Goal: Information Seeking & Learning: Learn about a topic

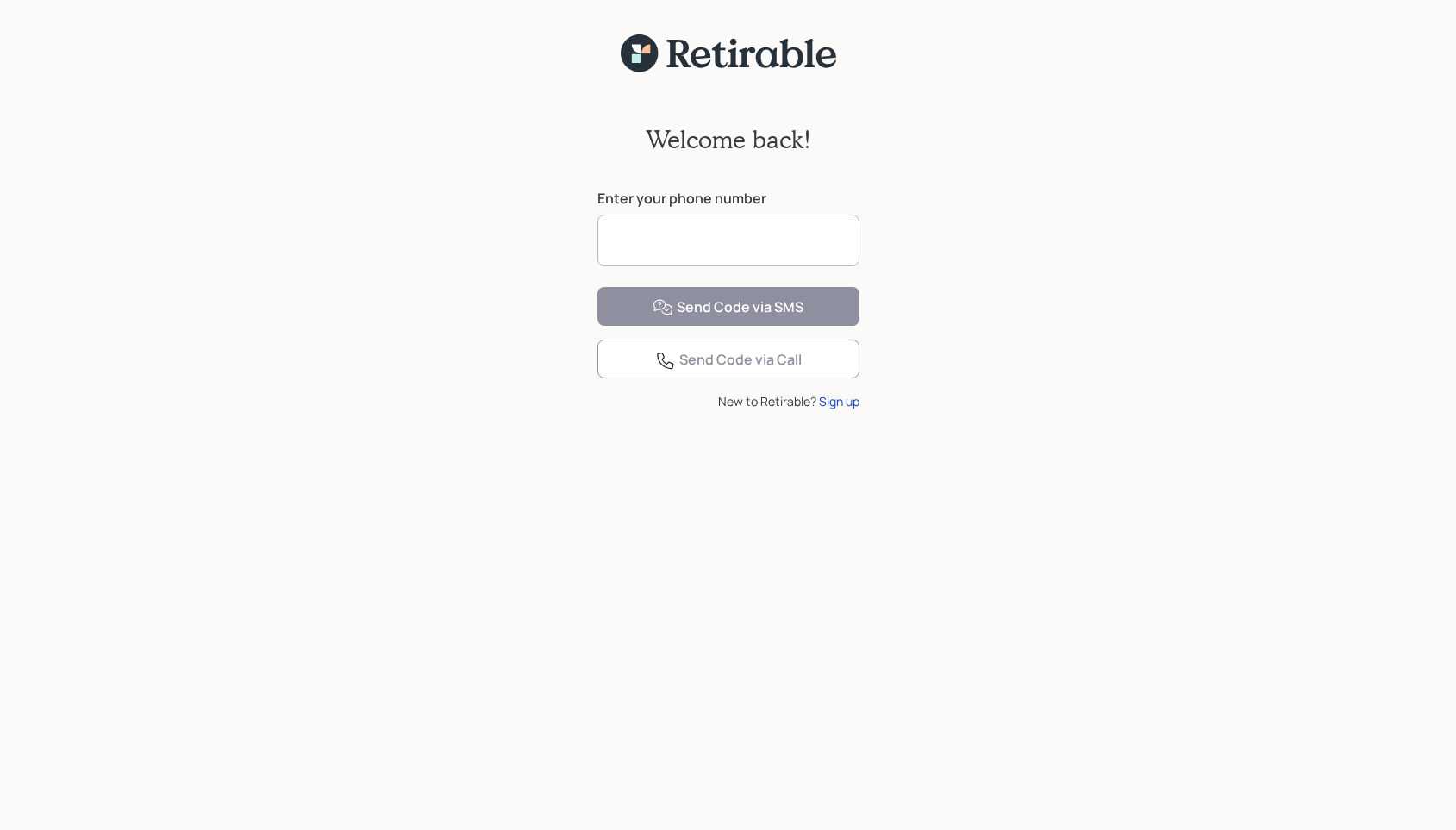
click at [726, 246] on input at bounding box center [728, 241] width 262 height 52
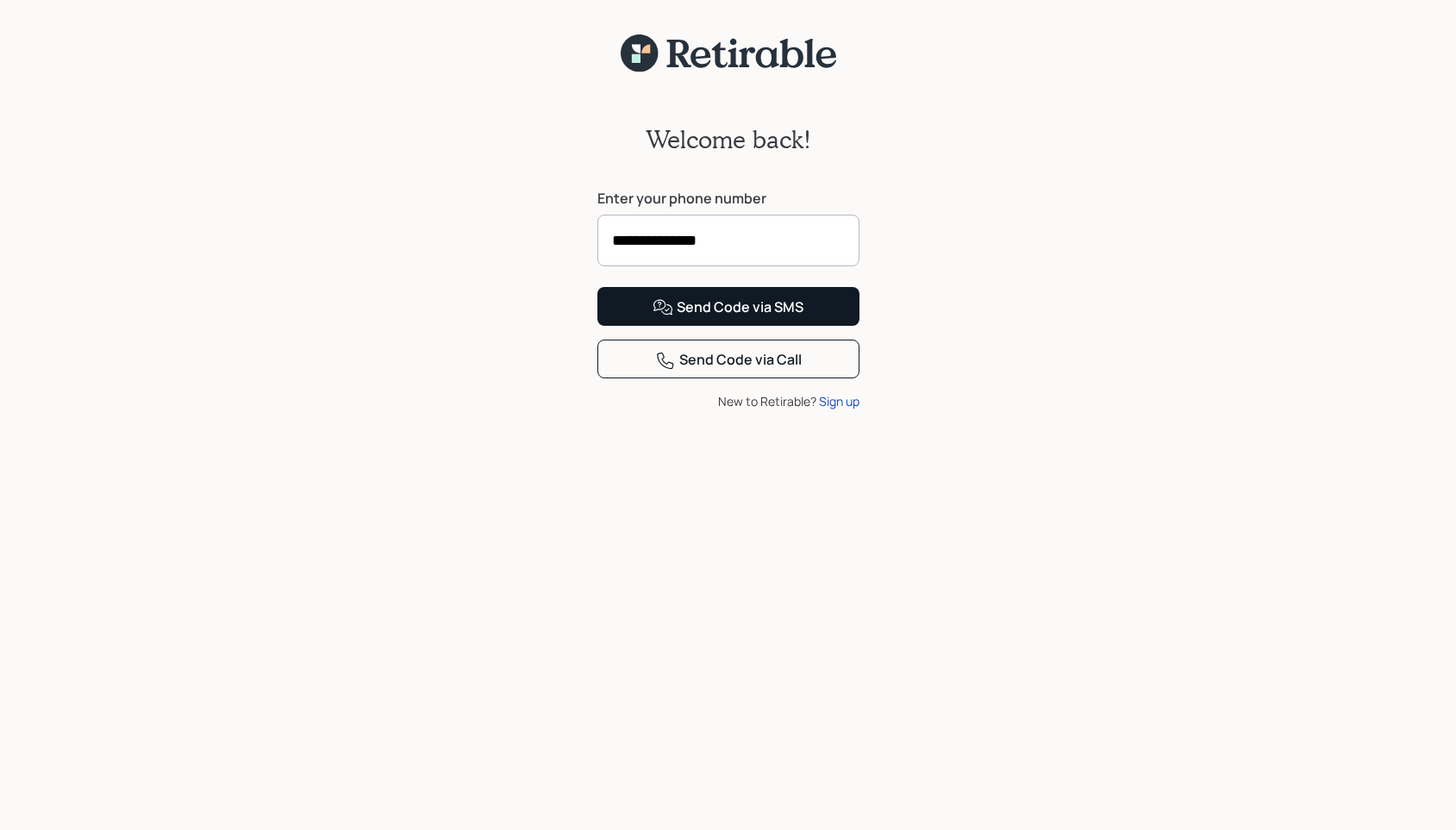
type input "**********"
click at [694, 318] on div "Send Code via SMS" at bounding box center [728, 308] width 151 height 20
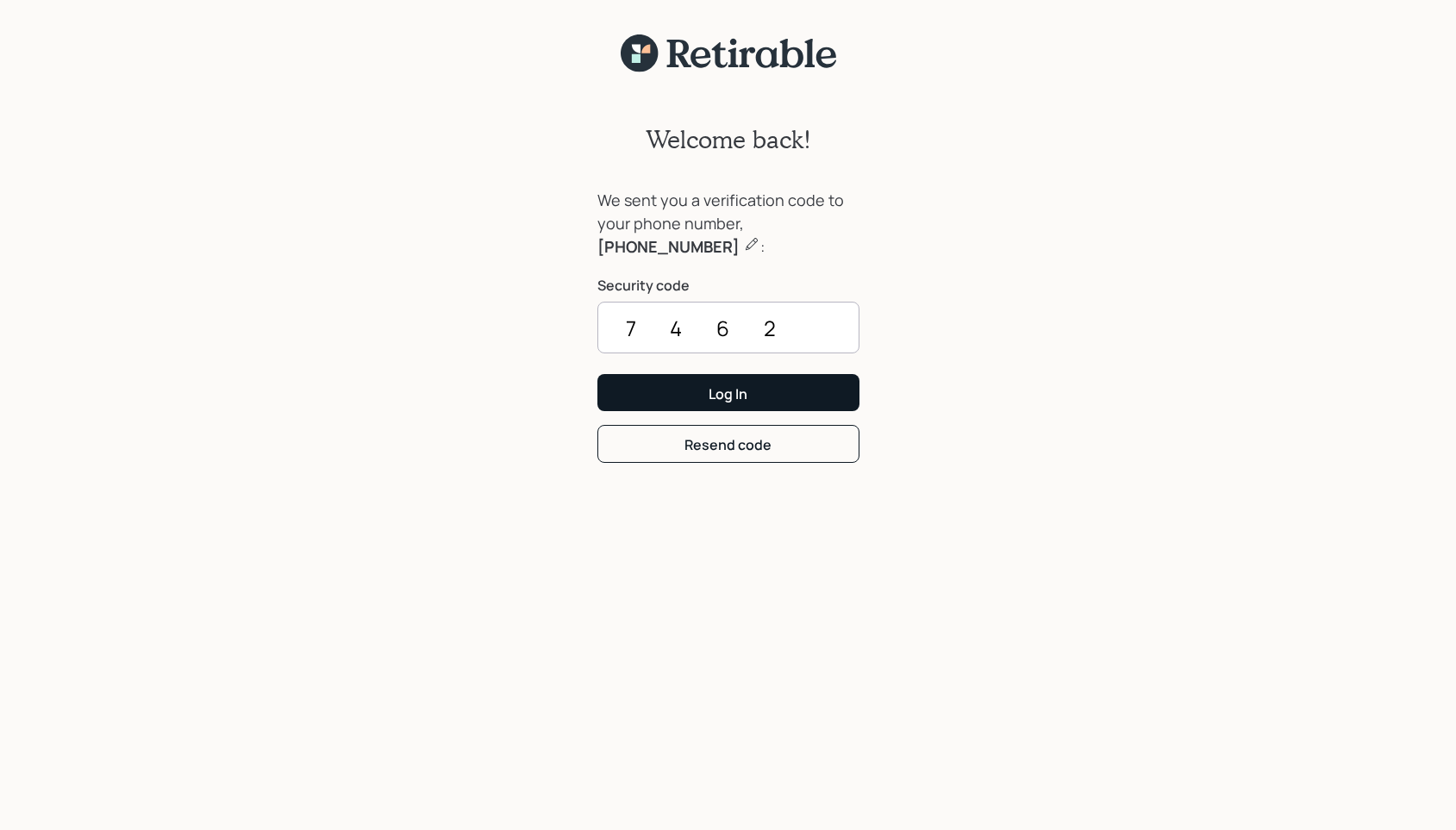
type input "7462"
click at [703, 402] on button "Log In" at bounding box center [728, 393] width 262 height 37
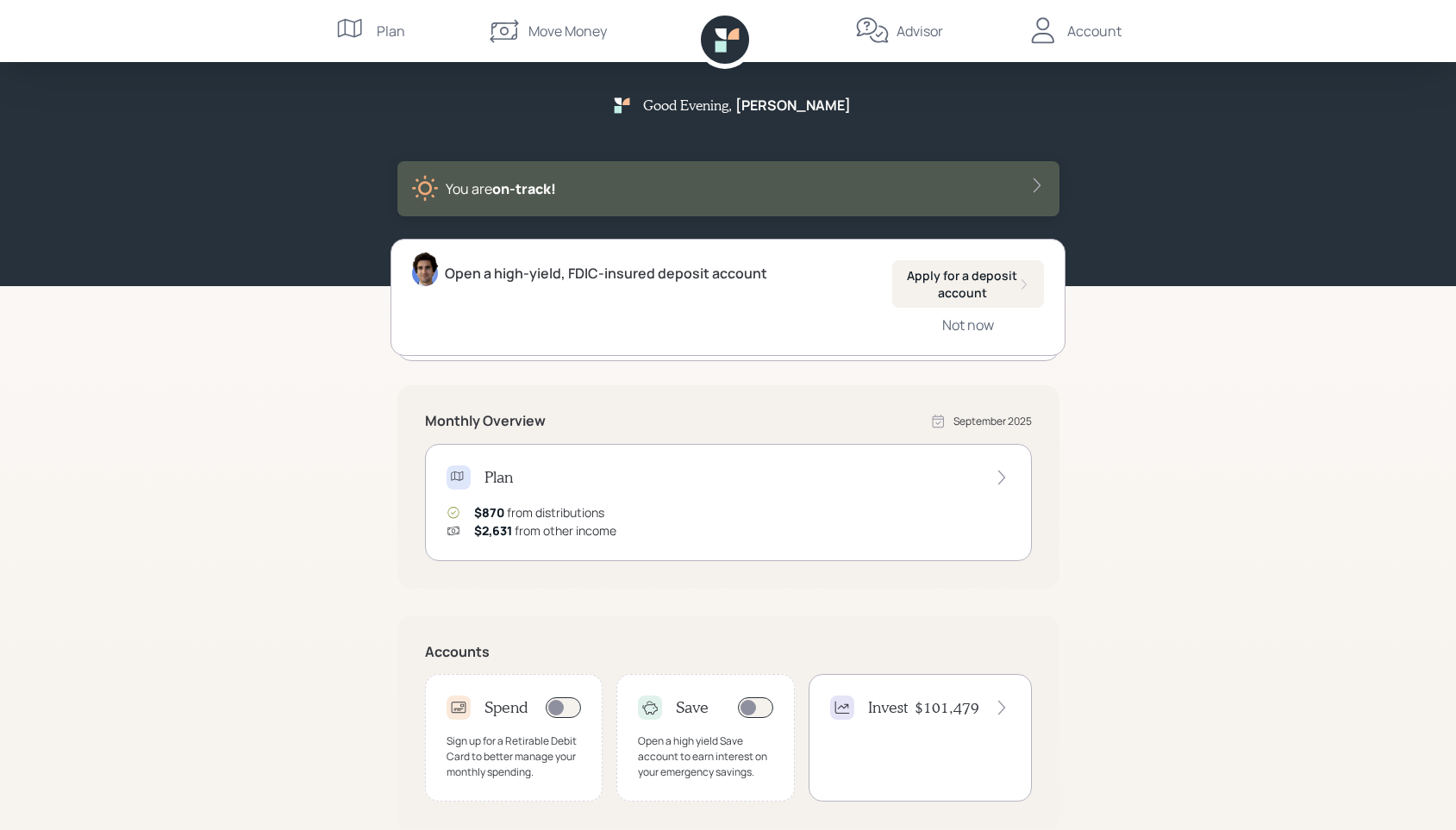
click at [1031, 191] on icon at bounding box center [1036, 185] width 18 height 18
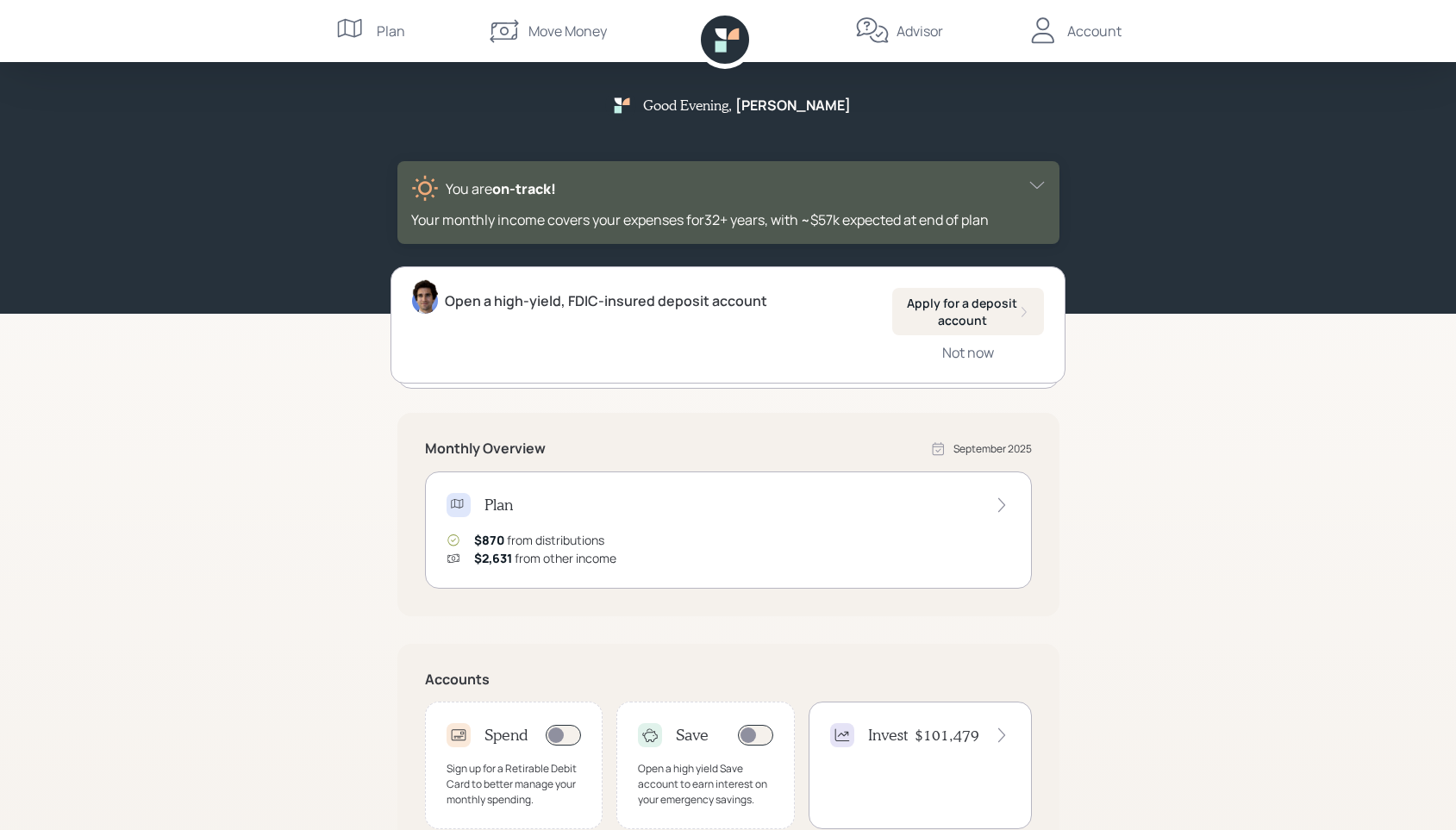
click at [369, 37] on icon at bounding box center [352, 31] width 34 height 34
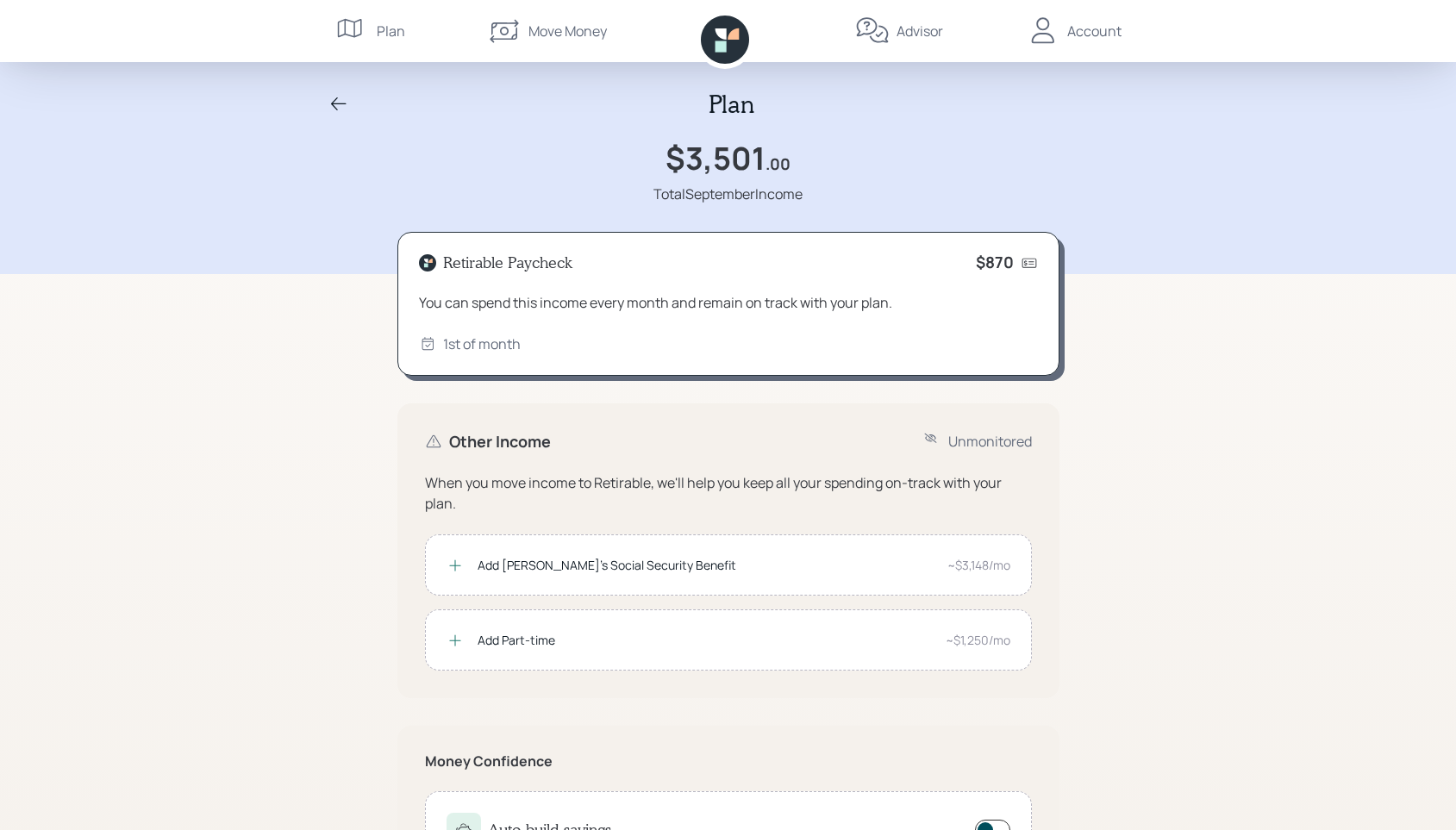
click at [1096, 41] on div "Account" at bounding box center [1094, 31] width 55 height 20
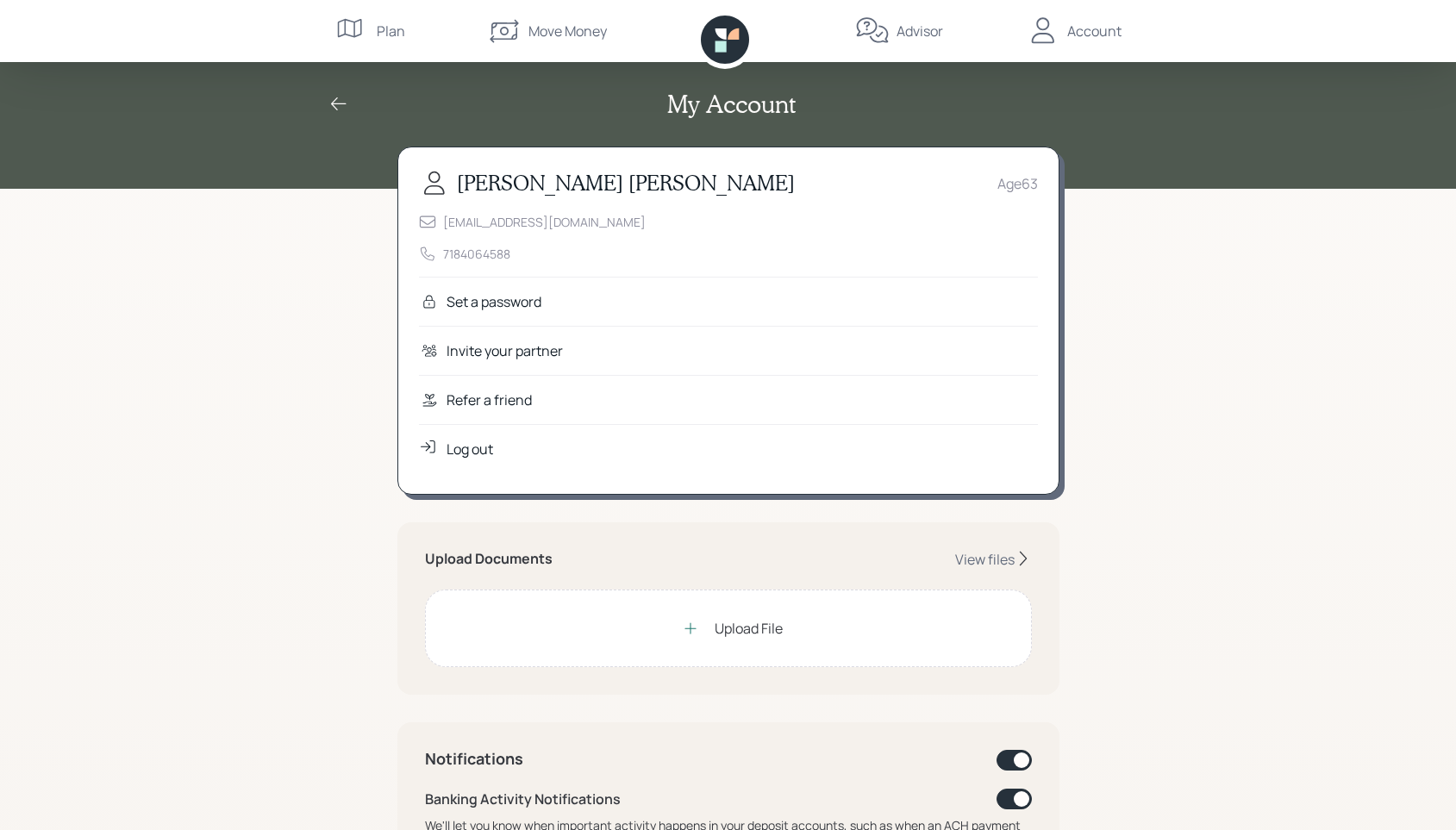
click at [340, 103] on icon at bounding box center [339, 104] width 20 height 20
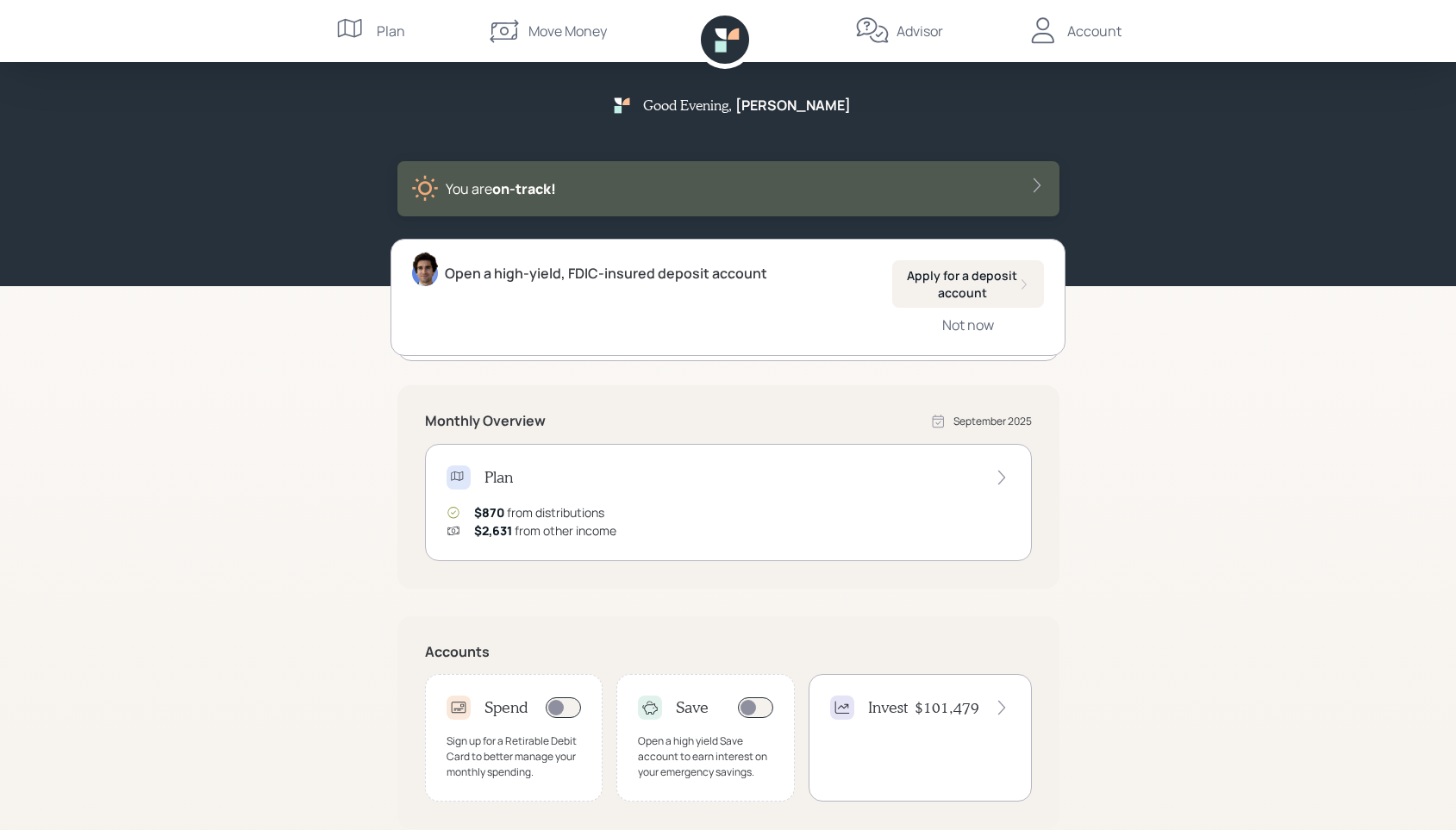
scroll to position [239, 0]
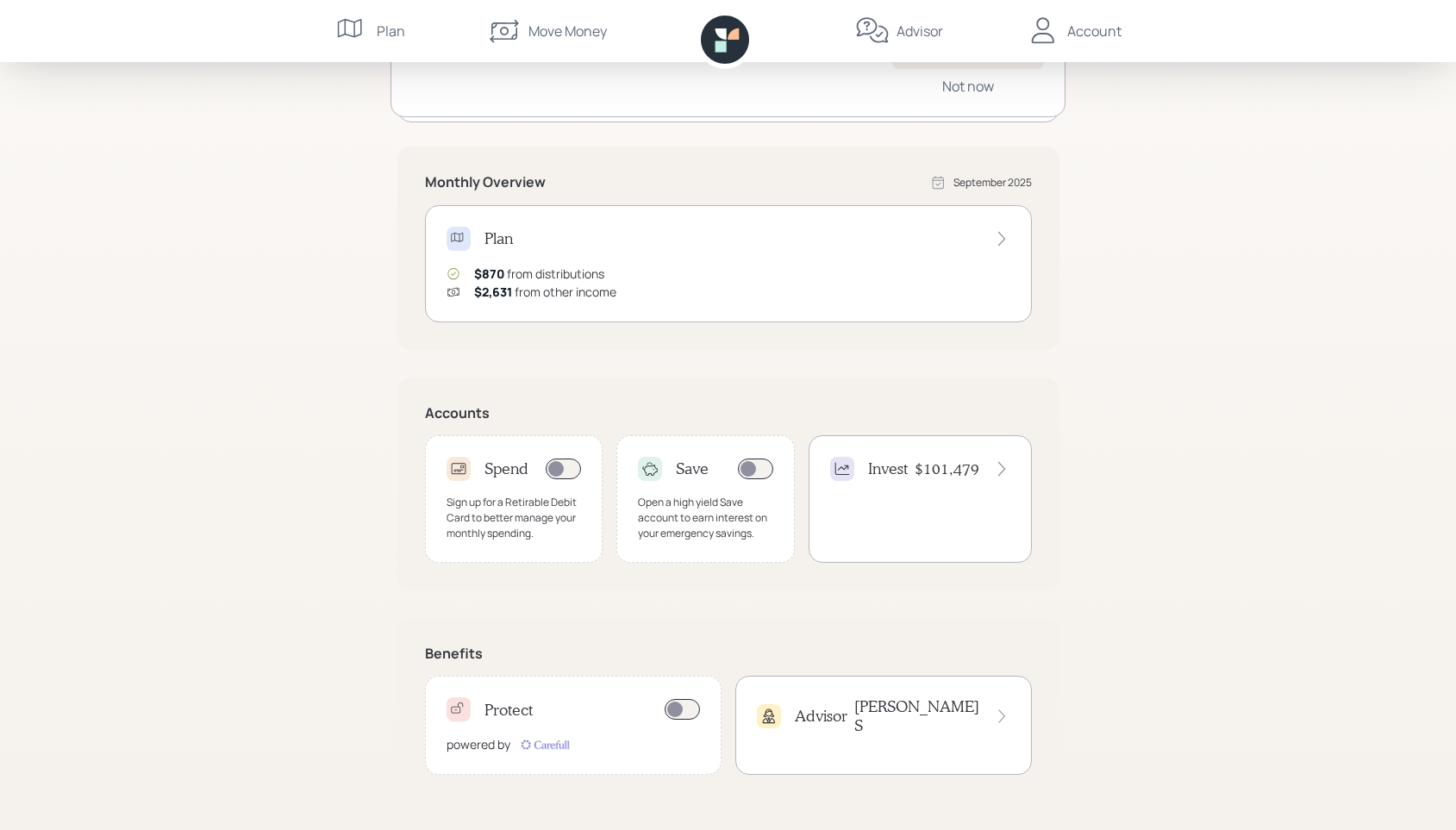
click at [391, 29] on div "Plan" at bounding box center [391, 31] width 29 height 20
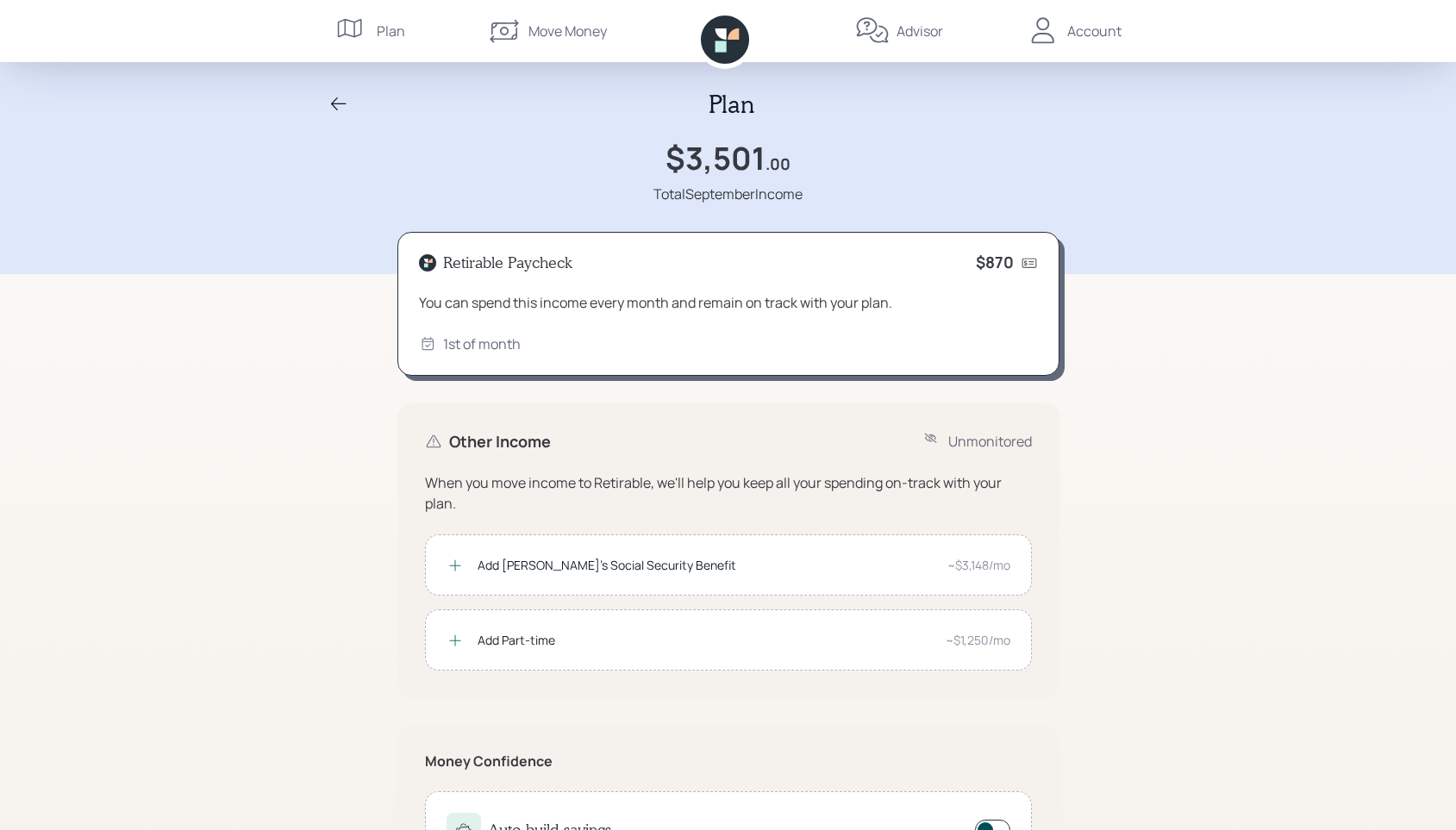
click at [970, 582] on div "Add Rhonda's Social Security Benefit ~$3,148/mo" at bounding box center [728, 565] width 607 height 61
click at [1110, 42] on div "Account" at bounding box center [1073, 31] width 95 height 62
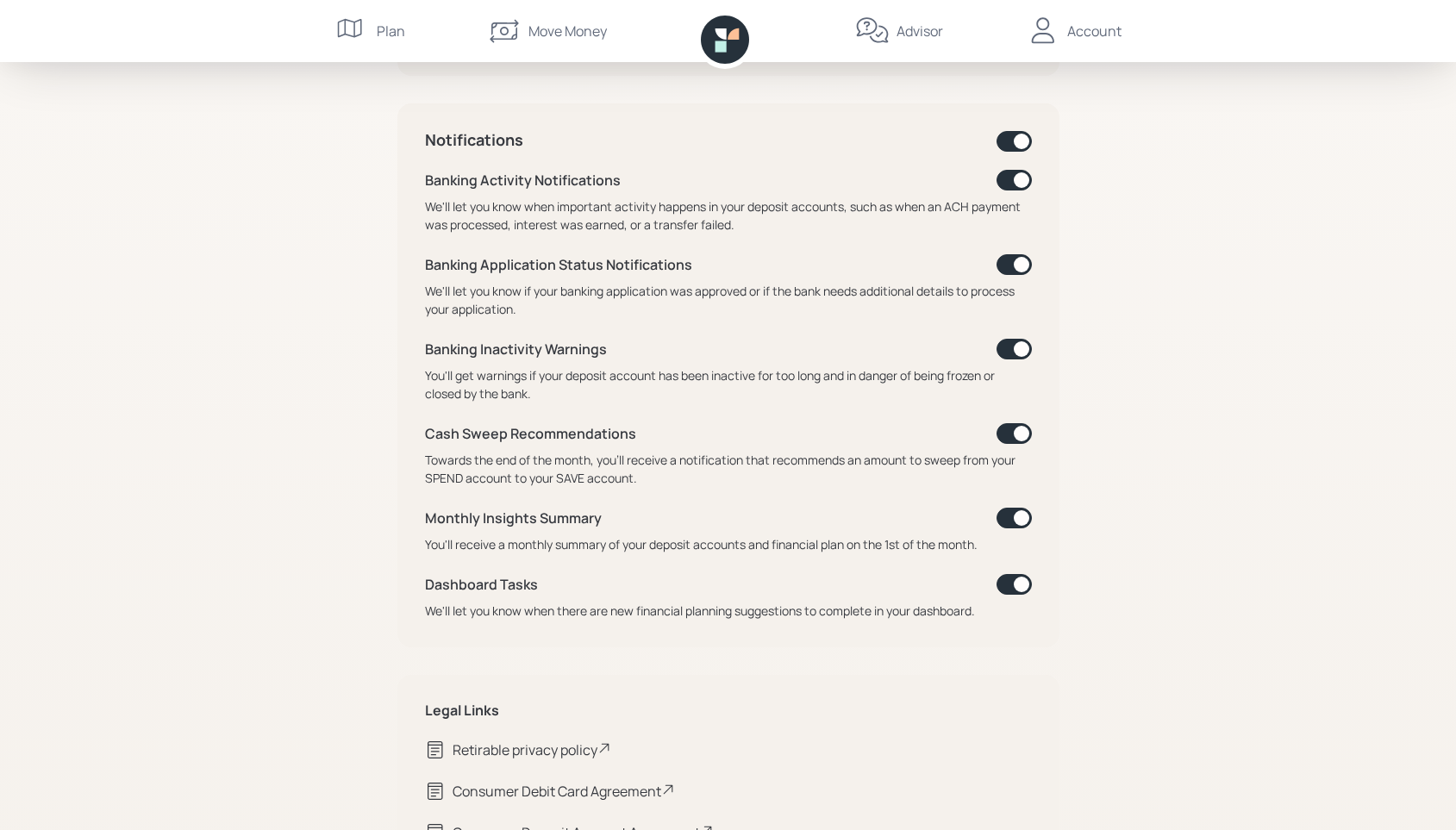
scroll to position [597, 0]
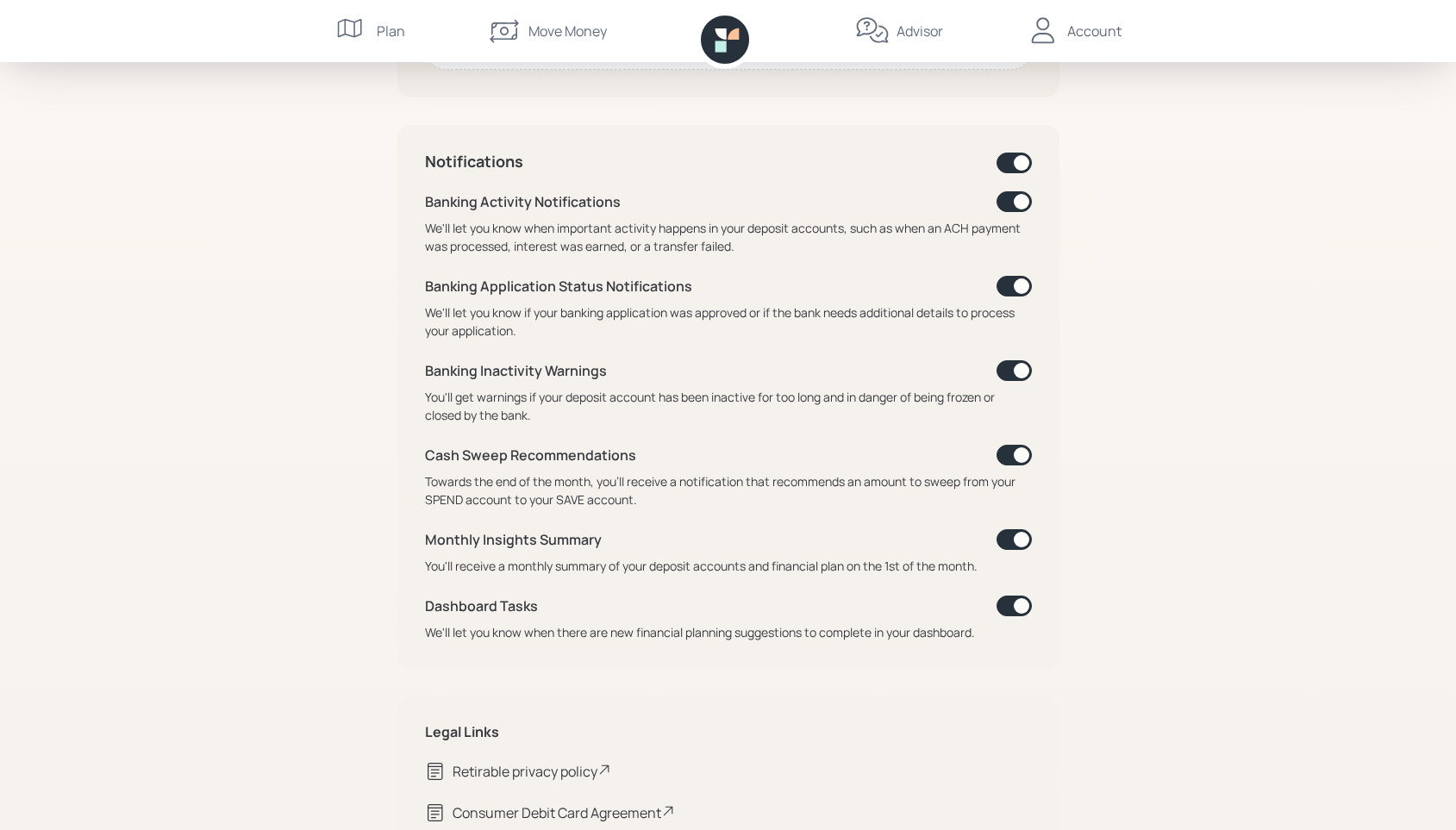
click at [922, 31] on div "Advisor" at bounding box center [920, 31] width 46 height 20
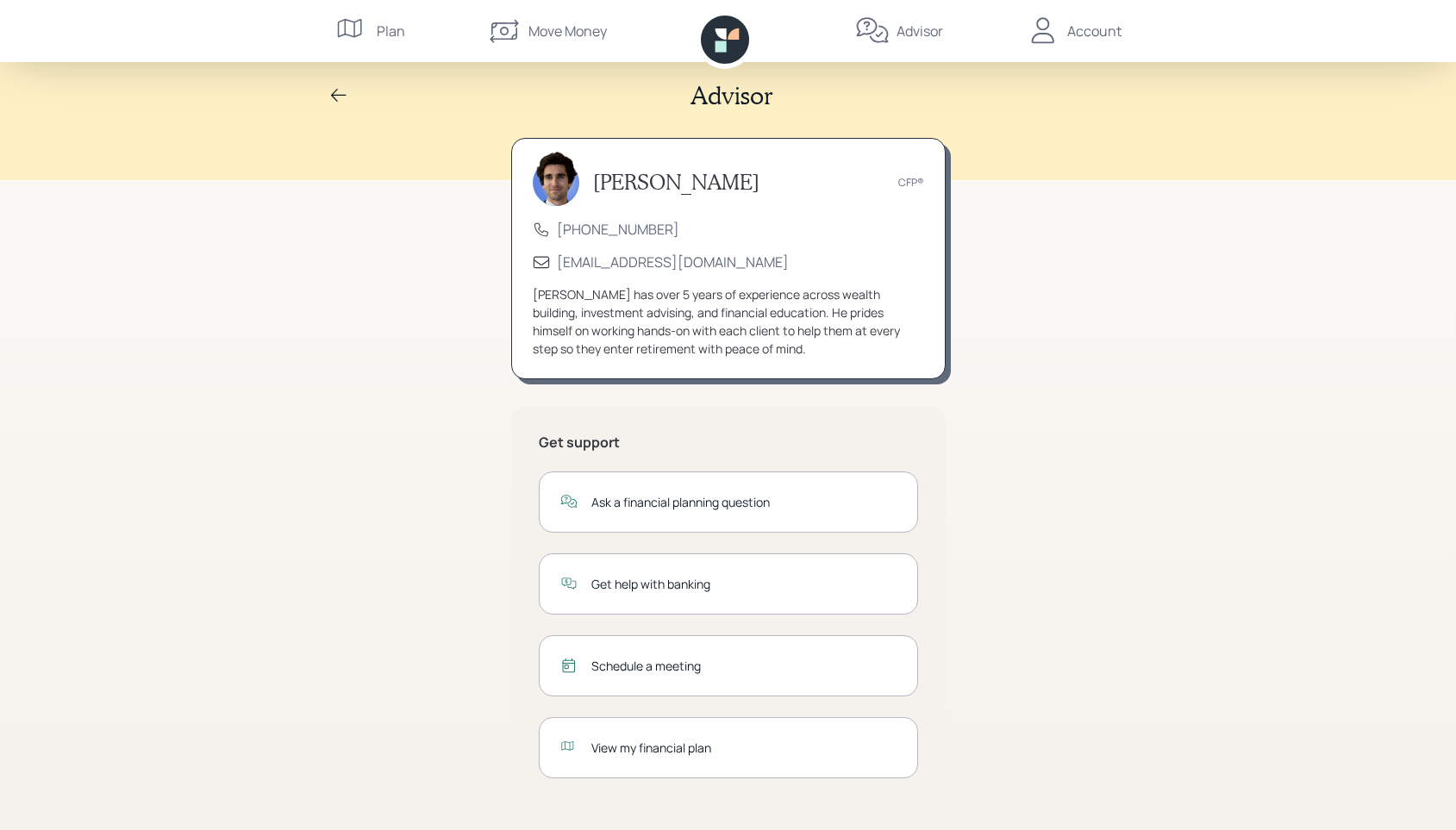
scroll to position [12, 0]
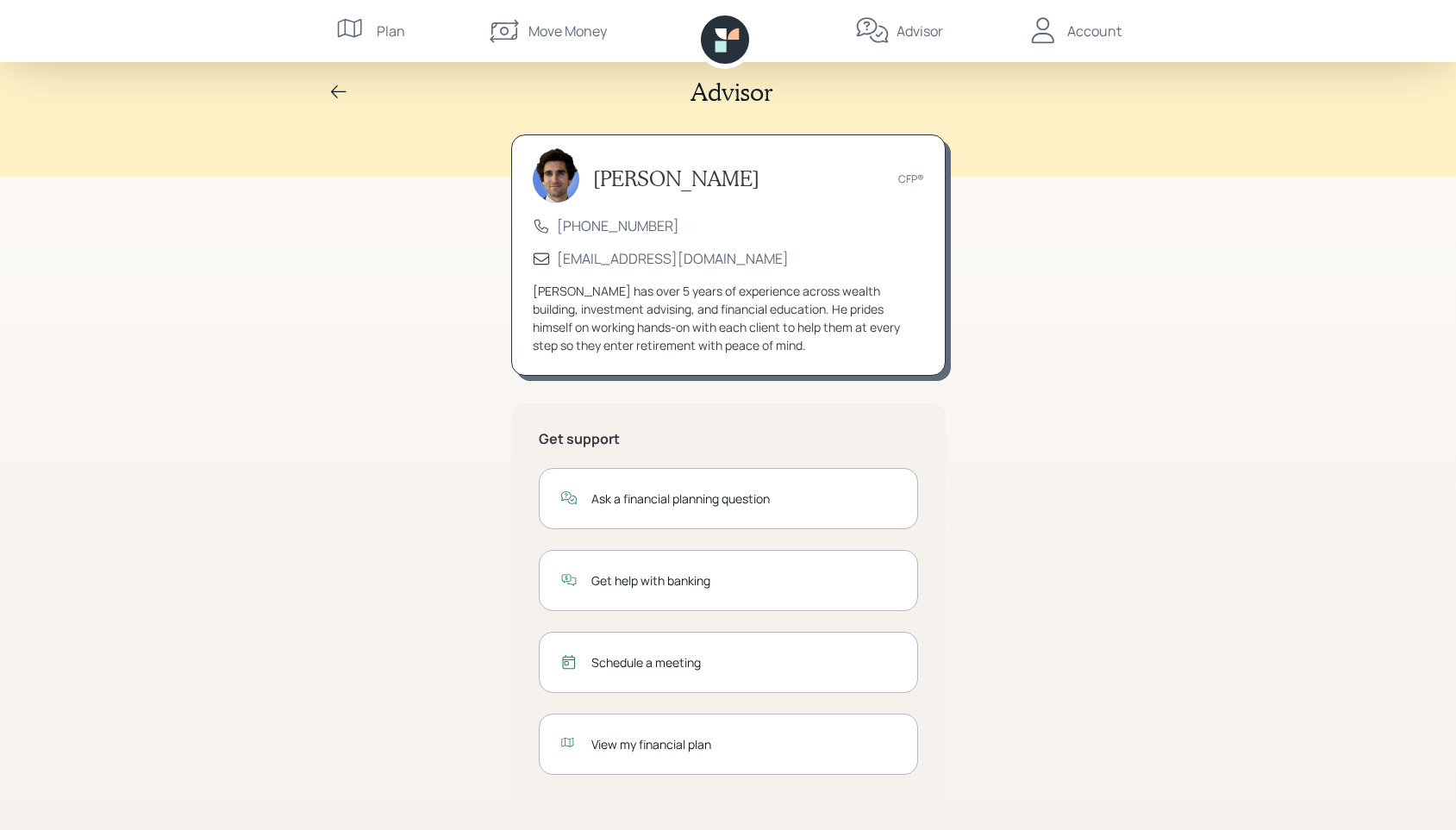
click at [667, 750] on div "View my financial plan" at bounding box center [743, 745] width 305 height 19
click at [342, 91] on icon at bounding box center [339, 92] width 20 height 20
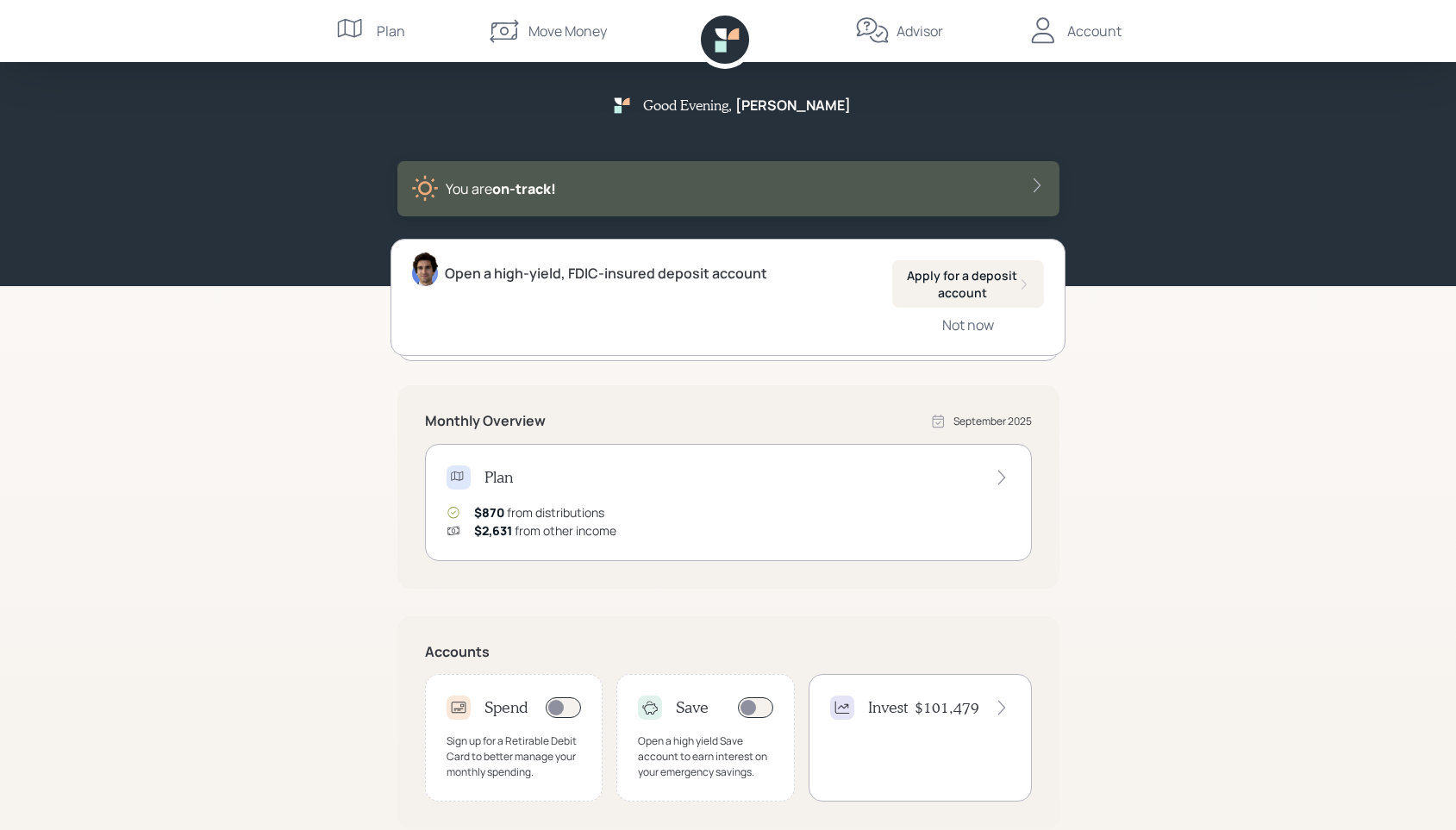
click at [552, 31] on div "Move Money" at bounding box center [568, 31] width 79 height 20
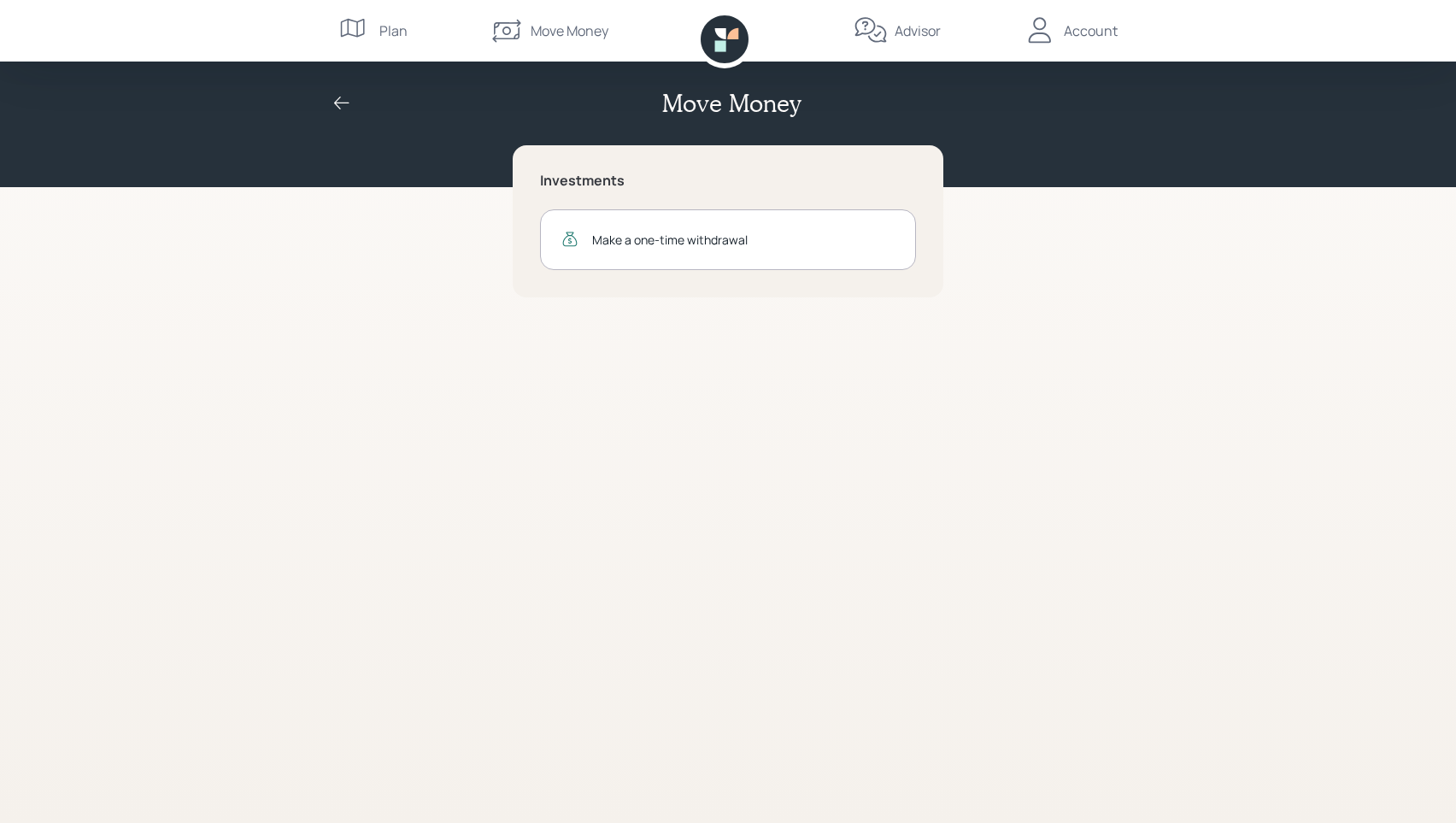
click at [911, 31] on div "Advisor" at bounding box center [917, 30] width 46 height 20
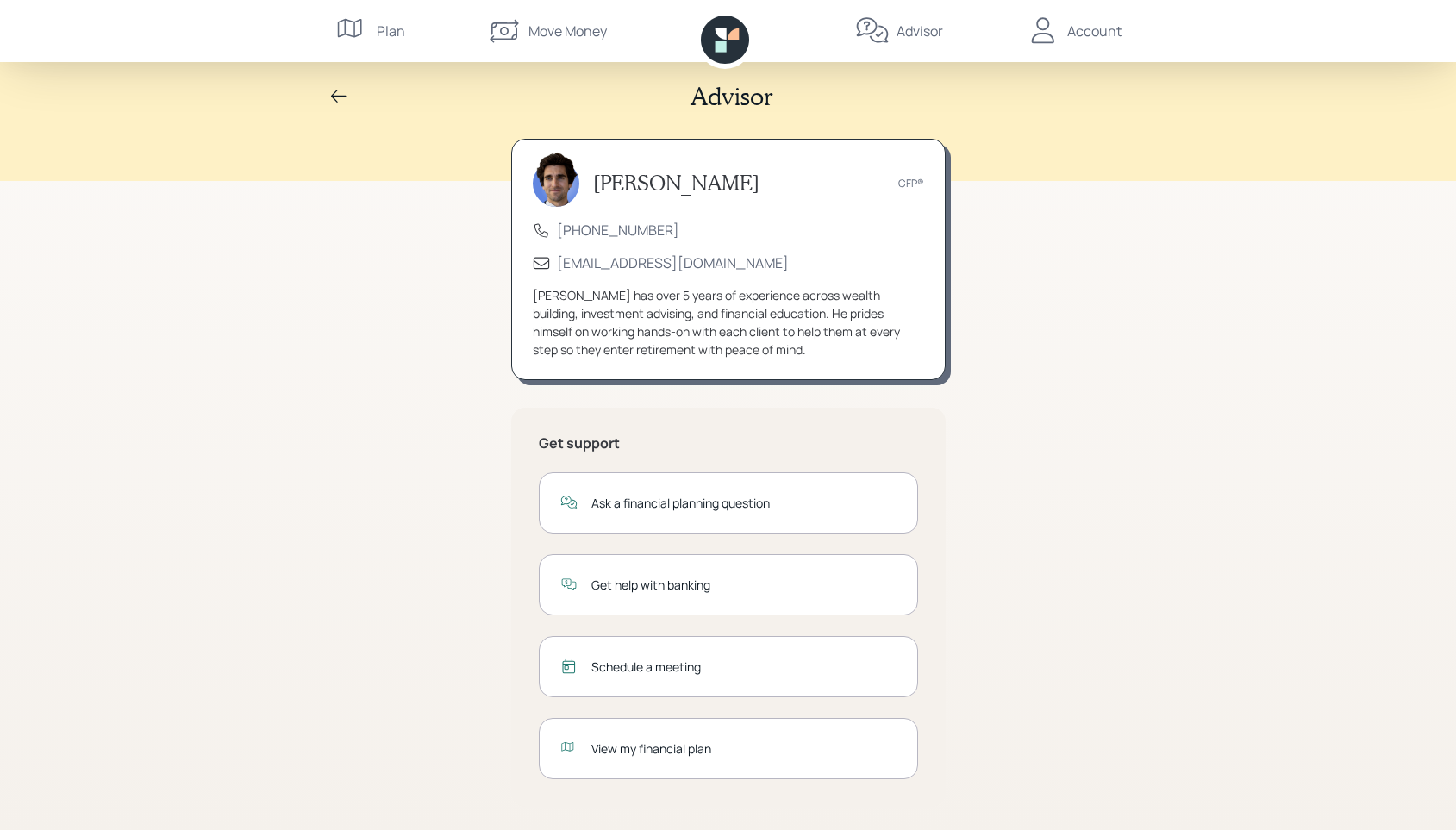
scroll to position [12, 0]
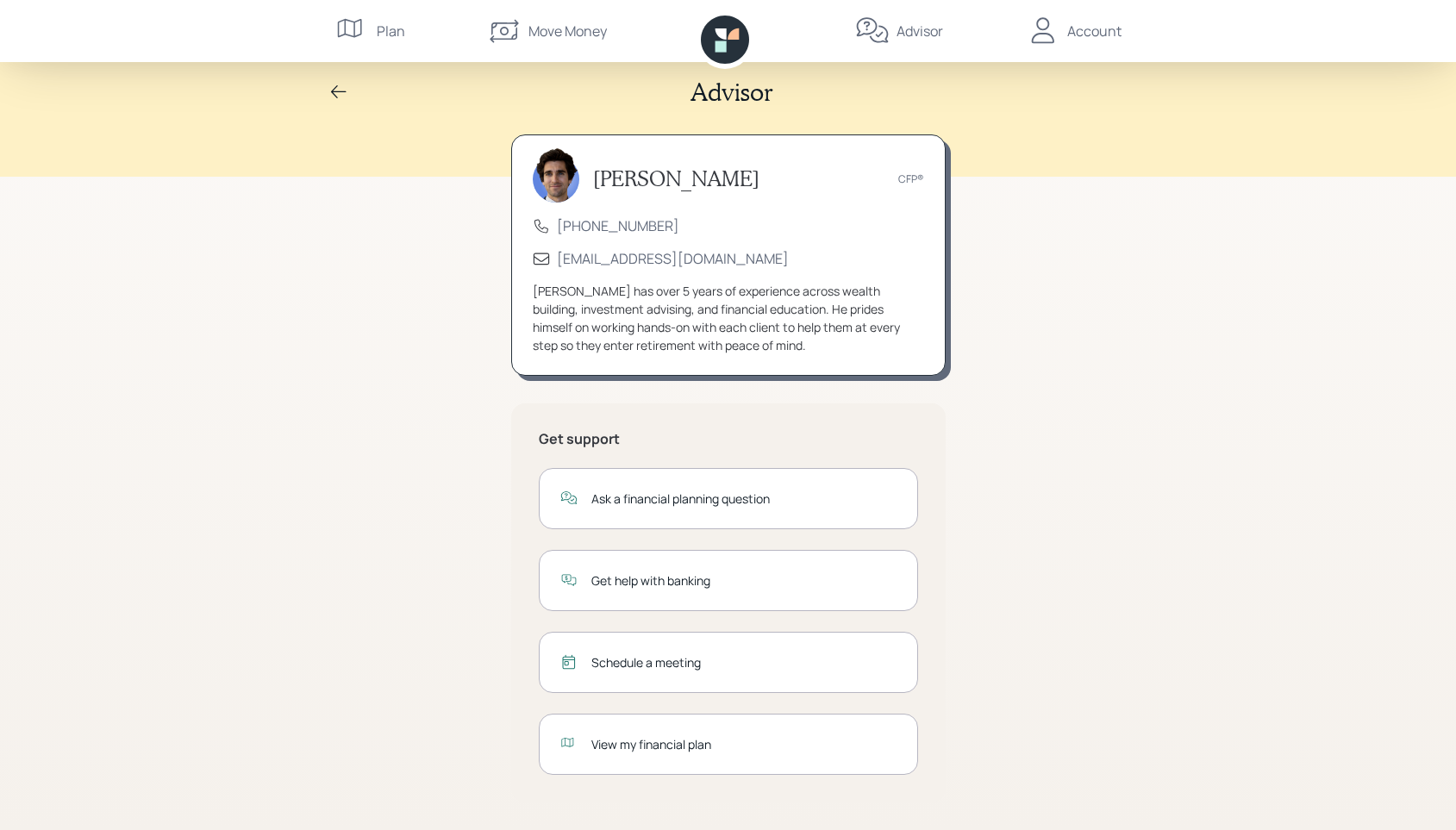
click at [688, 752] on div "View my financial plan" at bounding box center [743, 745] width 305 height 19
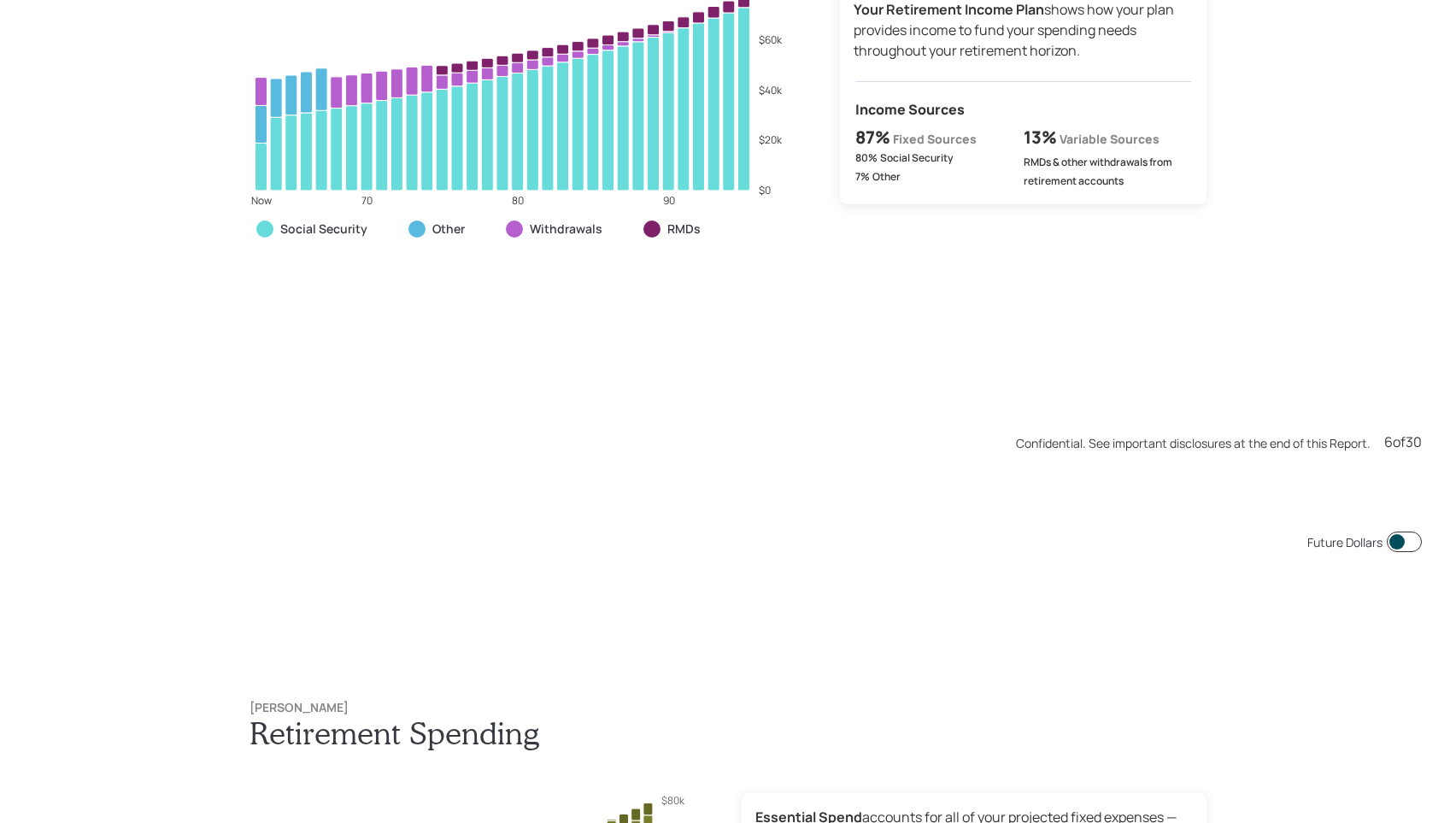
scroll to position [4940, 0]
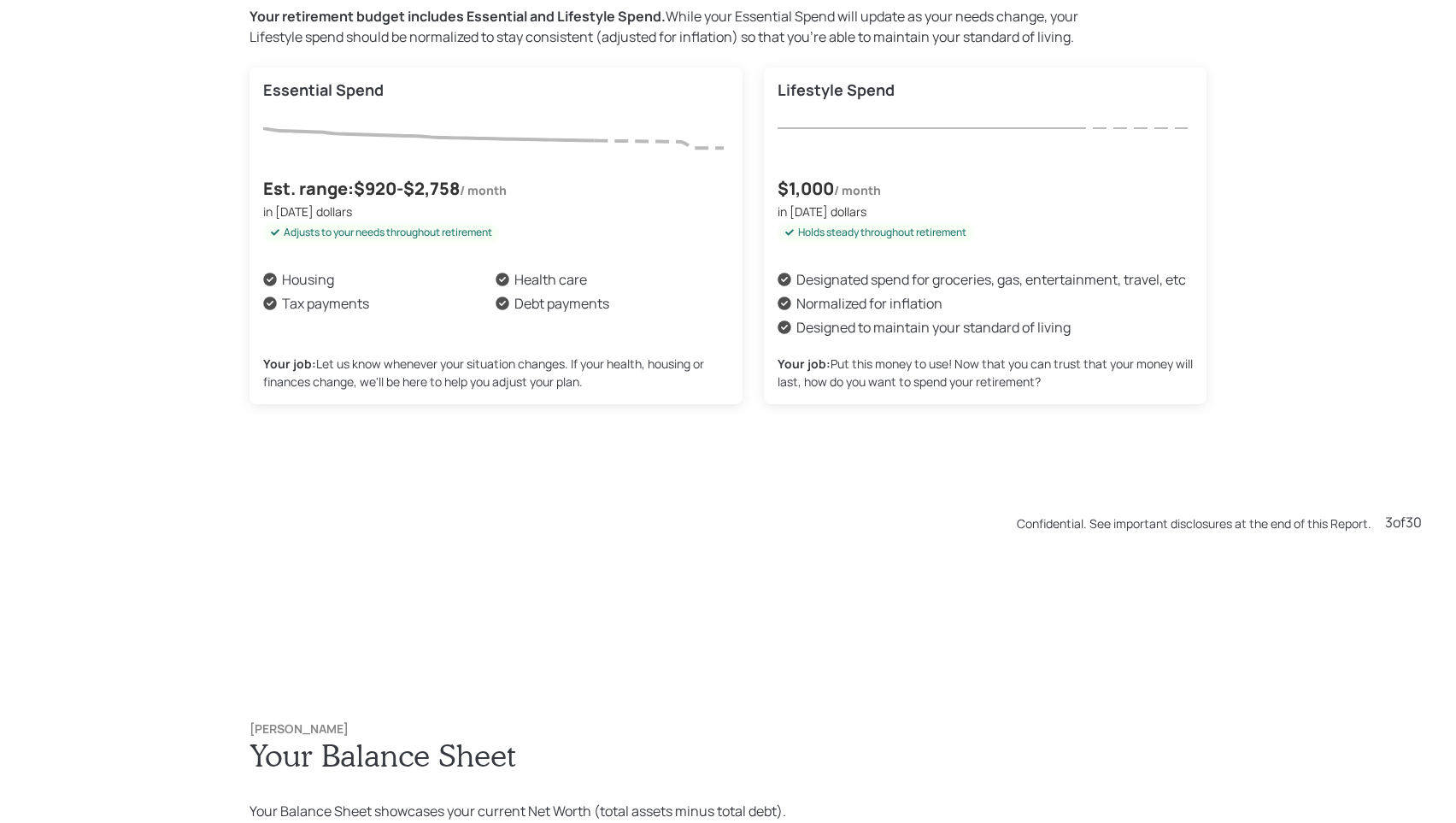
scroll to position [2470, 0]
